Goal: Answer question/provide support

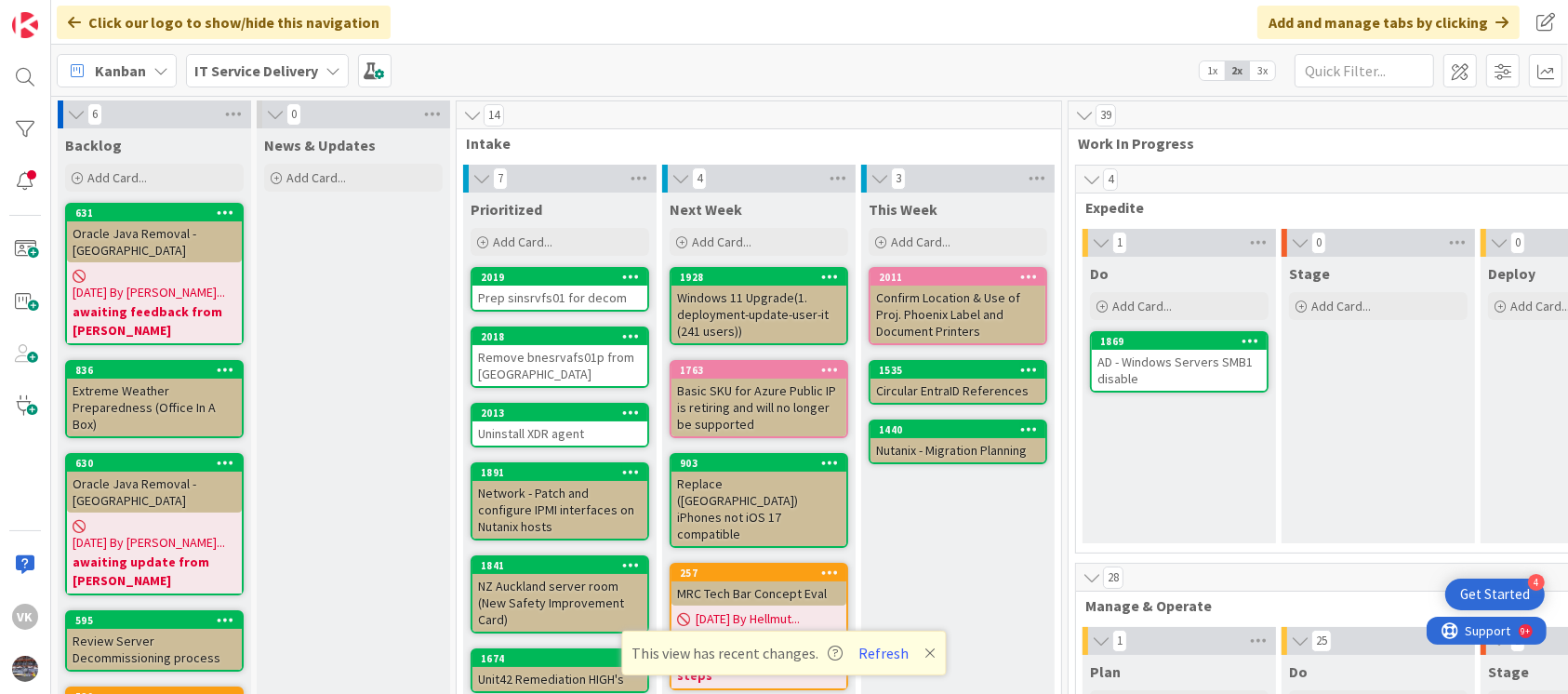
scroll to position [781, 409]
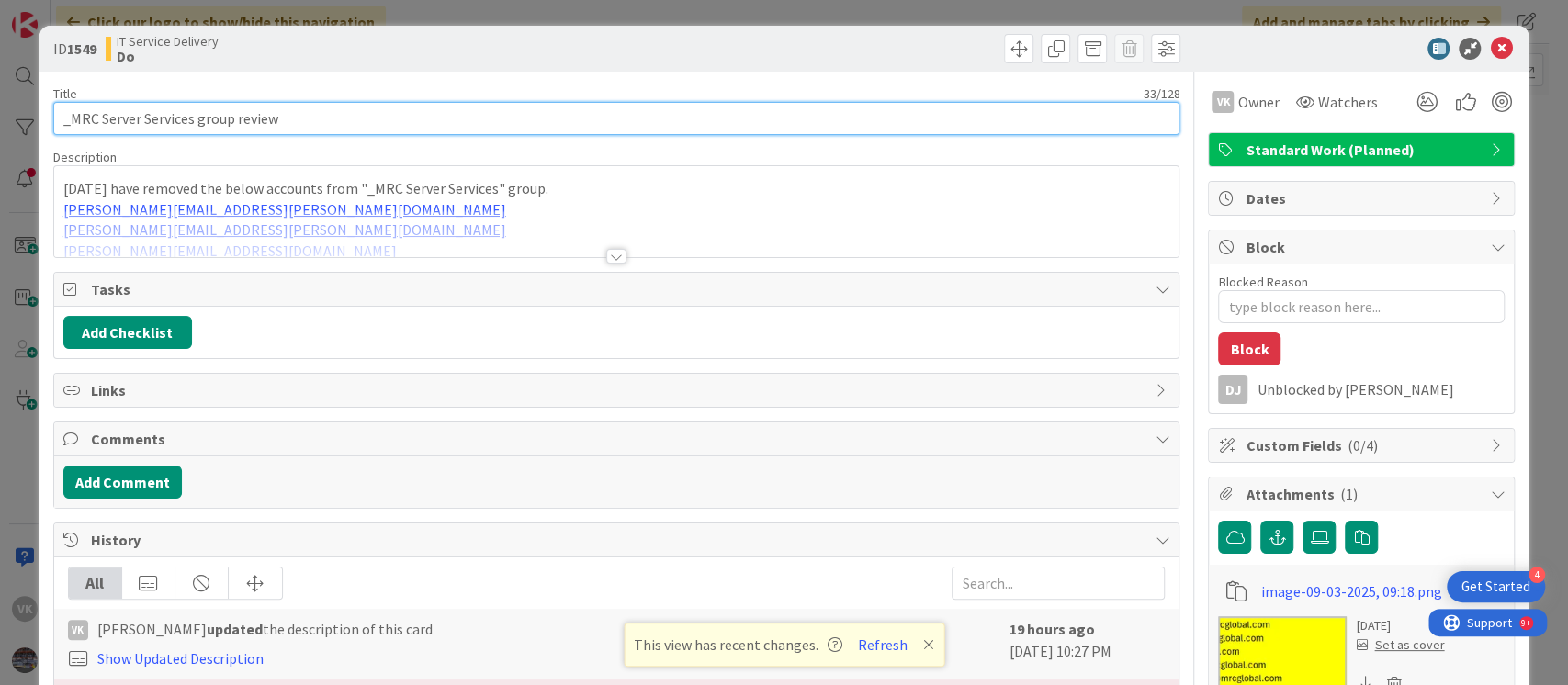
drag, startPoint x: 57, startPoint y: 119, endPoint x: 404, endPoint y: 114, distance: 347.0
click at [404, 114] on input "_MRC Server Services group review" at bounding box center [617, 118] width 1127 height 33
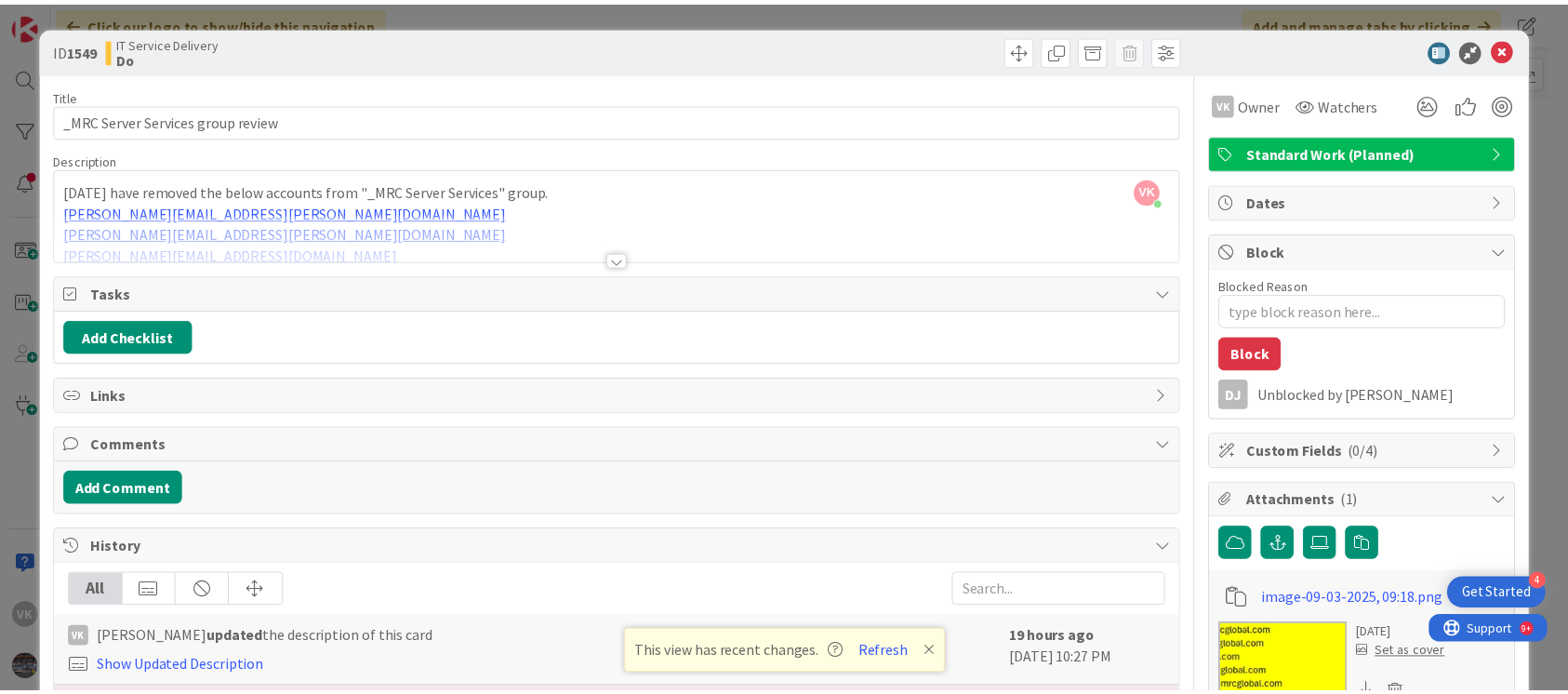
scroll to position [0, 0]
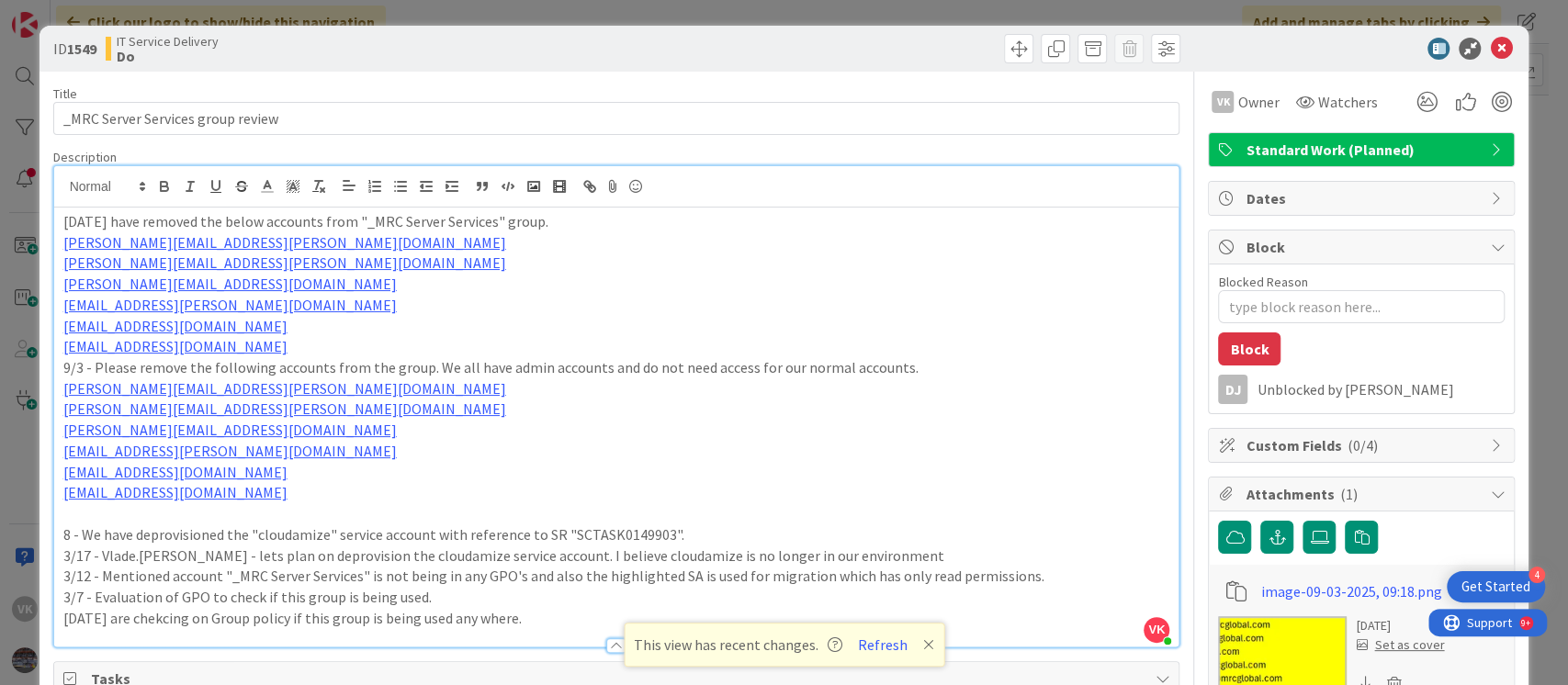
drag, startPoint x: 94, startPoint y: 187, endPoint x: 567, endPoint y: 222, distance: 474.3
click at [567, 222] on p "[DATE] have removed the below accounts from "_MRC Server Services" group." at bounding box center [617, 221] width 1107 height 22
copy p "We have removed the below accounts from "_MRC Server Services" group."
click at [1490, 49] on icon at bounding box center [1500, 48] width 22 height 22
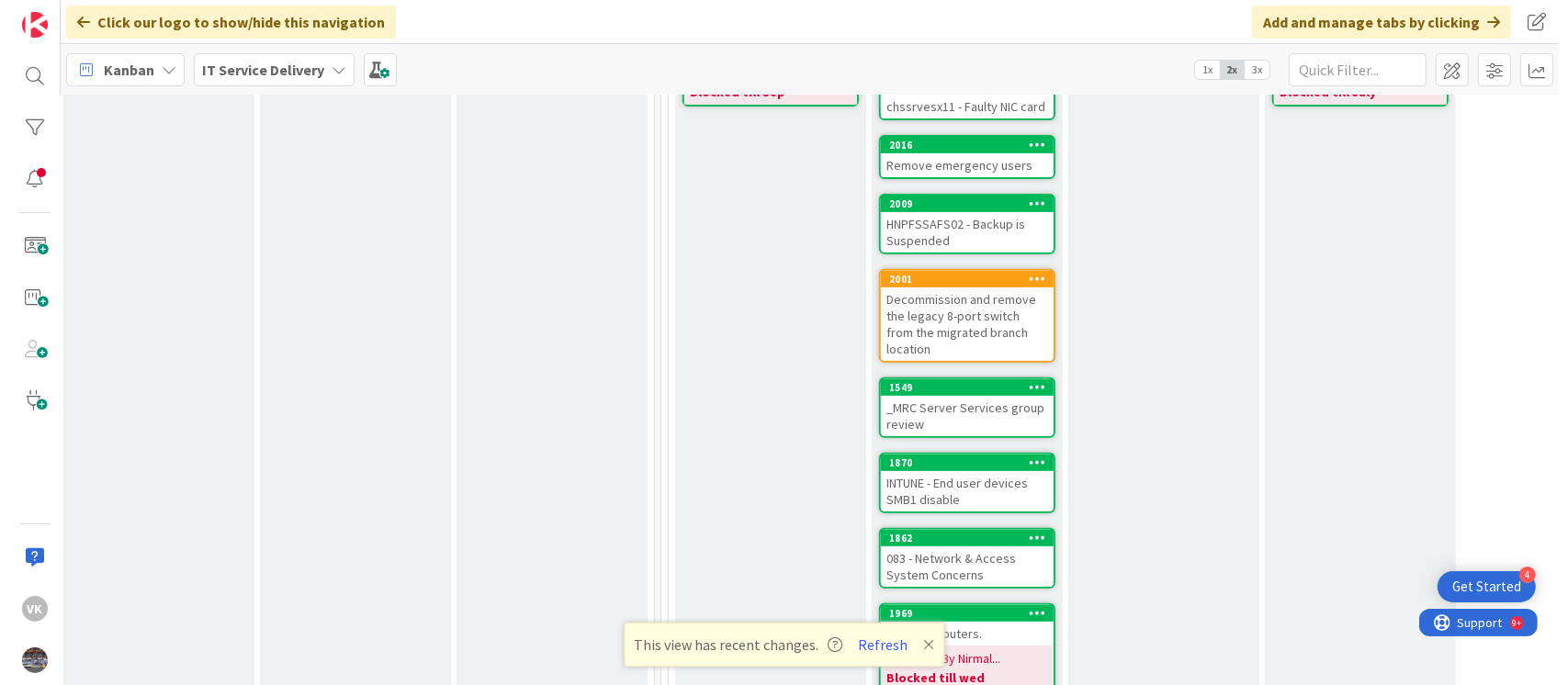
scroll to position [737, 404]
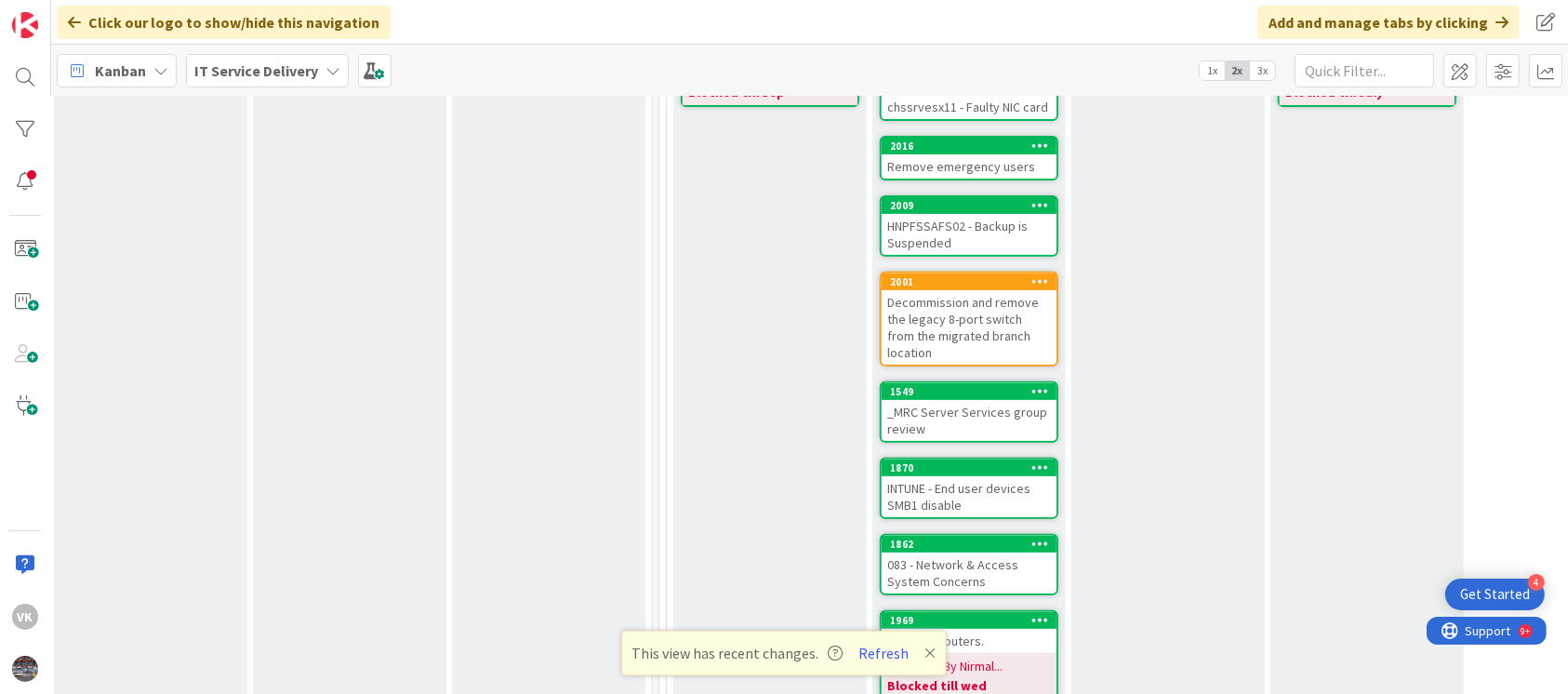
click at [960, 400] on div "_MRC Server Services group review" at bounding box center [968, 420] width 175 height 41
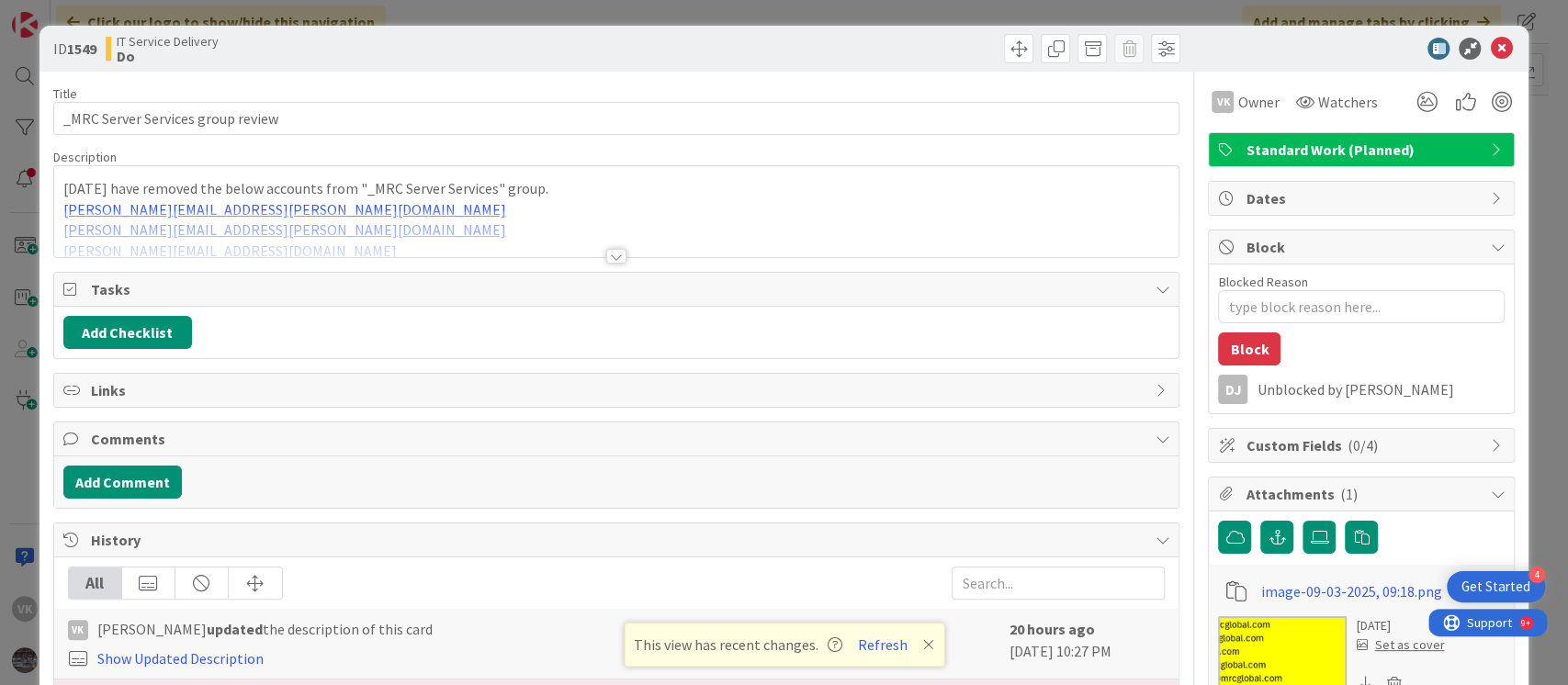
click at [456, 222] on div at bounding box center [617, 234] width 1126 height 47
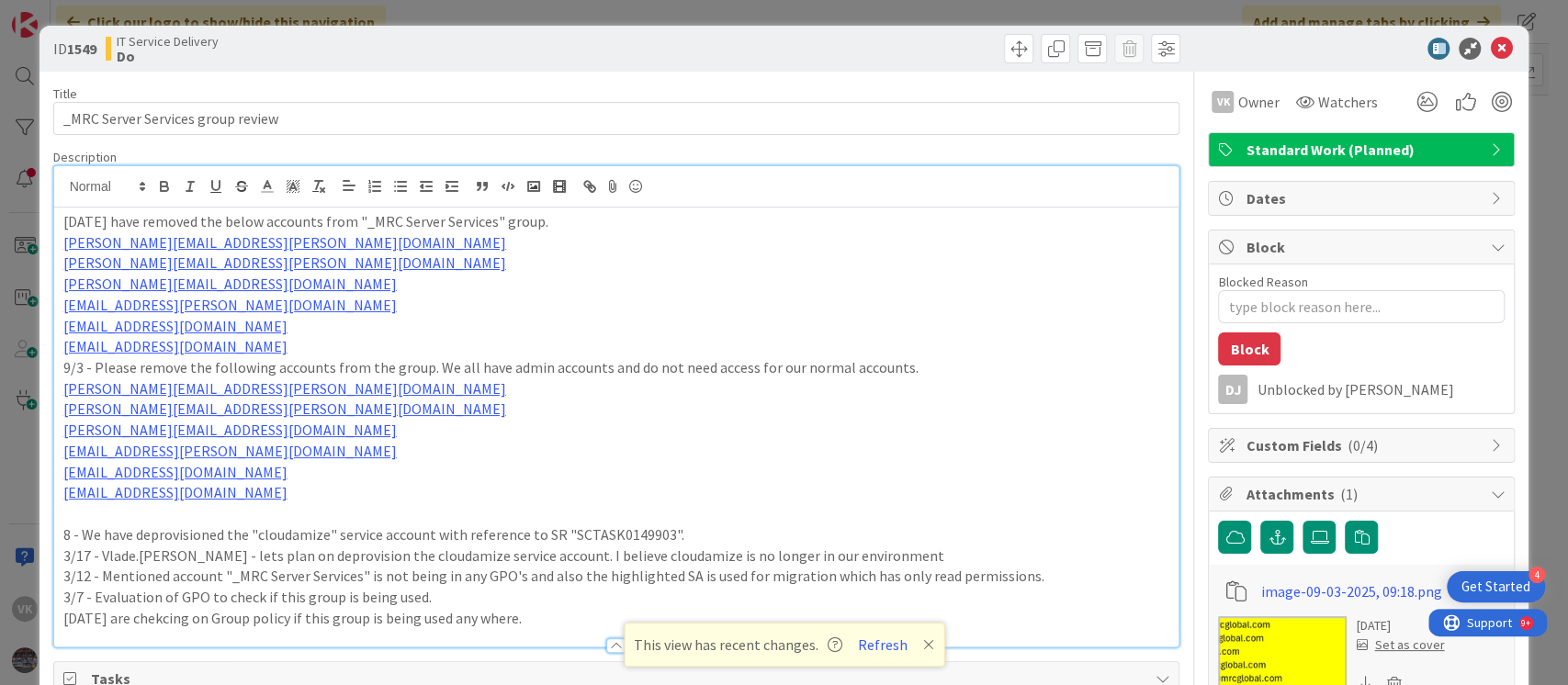
click at [298, 342] on p "[EMAIL_ADDRESS][DOMAIN_NAME]" at bounding box center [617, 346] width 1107 height 22
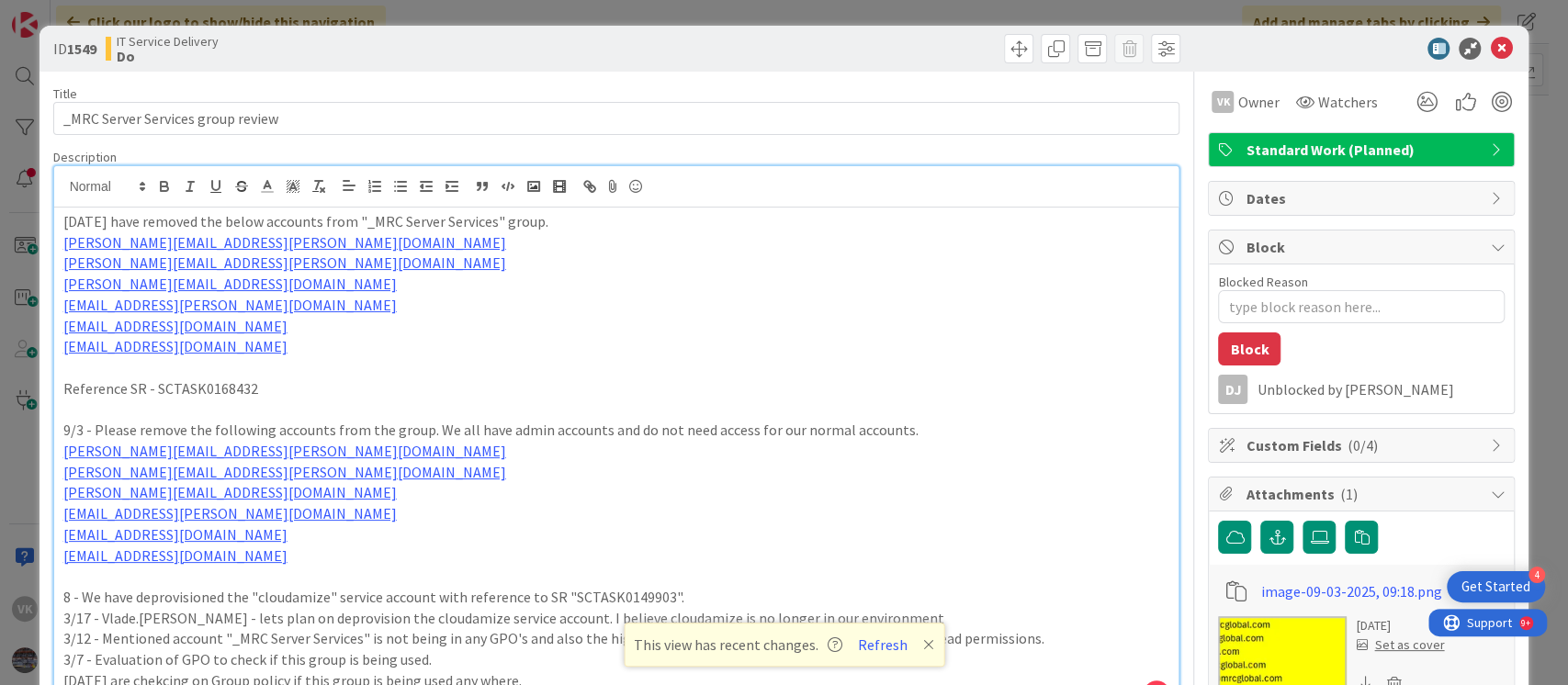
type textarea "x"
click at [1490, 45] on icon at bounding box center [1500, 48] width 22 height 22
